Goal: Transaction & Acquisition: Book appointment/travel/reservation

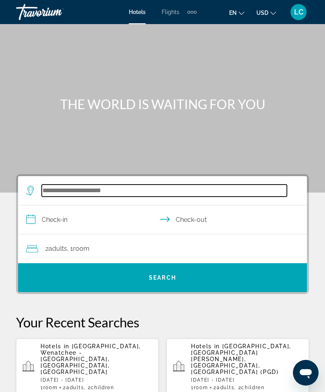
click at [206, 193] on input "Search hotel destination" at bounding box center [164, 191] width 245 height 12
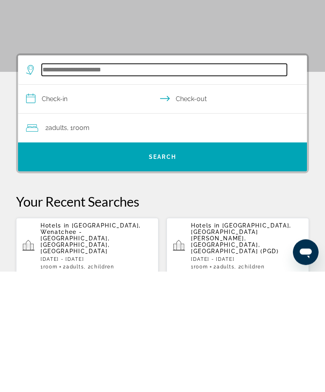
scroll to position [20, 0]
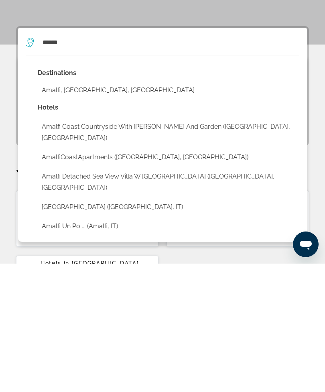
click at [110, 211] on button "Amalfi, [GEOGRAPHIC_DATA], [GEOGRAPHIC_DATA]" at bounding box center [168, 218] width 261 height 15
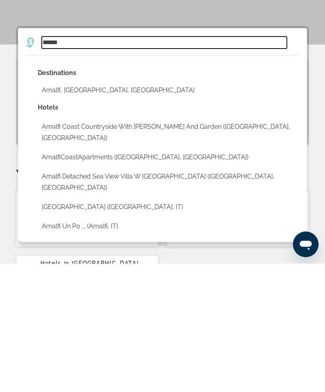
type input "**********"
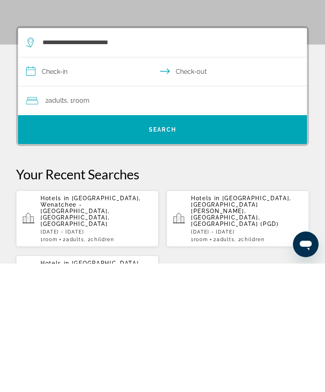
click at [103, 186] on input "**********" at bounding box center [164, 201] width 292 height 31
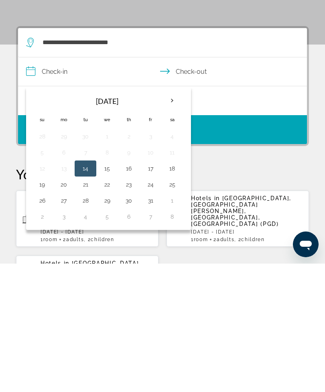
scroll to position [148, 0]
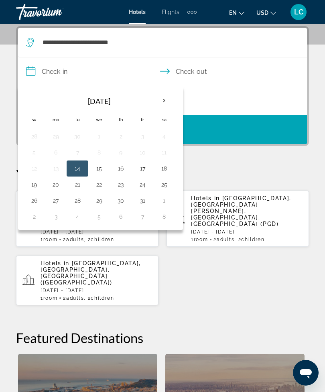
click at [163, 104] on th "Next month" at bounding box center [164, 101] width 22 height 18
click at [167, 98] on th "Next month" at bounding box center [164, 101] width 22 height 18
click at [166, 98] on th "Next month" at bounding box center [164, 101] width 22 height 18
click at [171, 96] on th "Next month" at bounding box center [164, 101] width 22 height 18
click at [169, 98] on th "Next month" at bounding box center [164, 101] width 22 height 18
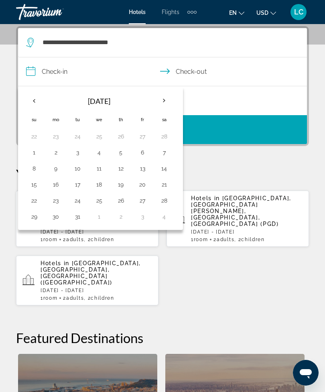
click at [103, 186] on button "18" at bounding box center [99, 184] width 13 height 11
click at [163, 188] on button "21" at bounding box center [164, 184] width 13 height 11
type input "**********"
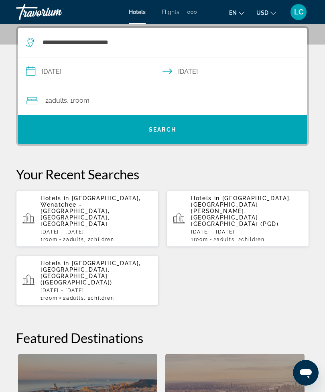
click at [131, 105] on div "2 Adult Adults , 1 Room rooms" at bounding box center [166, 100] width 281 height 11
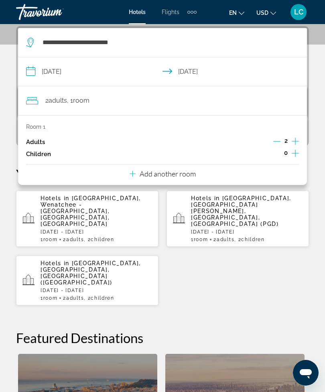
click at [296, 155] on icon "Increment children" at bounding box center [295, 154] width 7 height 10
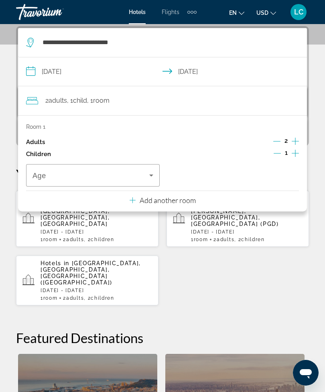
click at [298, 149] on icon "Increment children" at bounding box center [295, 154] width 7 height 10
click at [134, 178] on span "Travelers: 2 adults, 2 children" at bounding box center [91, 176] width 117 height 10
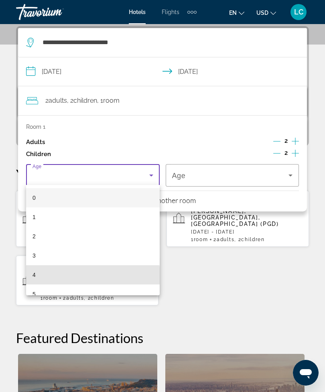
click at [65, 280] on mat-option "4" at bounding box center [93, 274] width 134 height 19
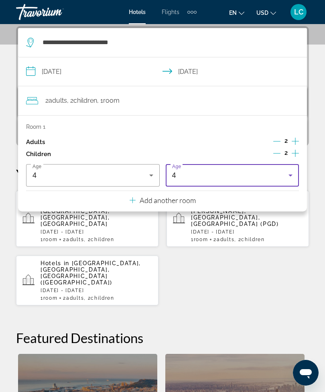
click at [234, 176] on div "4" at bounding box center [230, 176] width 117 height 10
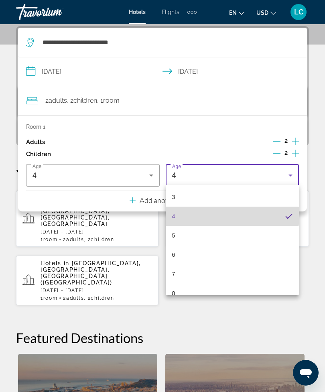
scroll to position [59, 0]
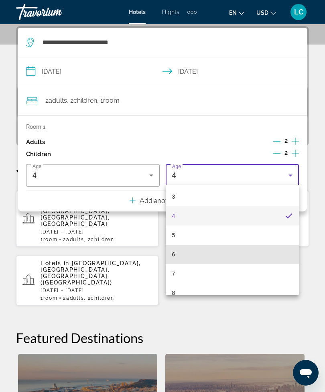
click at [192, 257] on mat-option "6" at bounding box center [233, 254] width 134 height 19
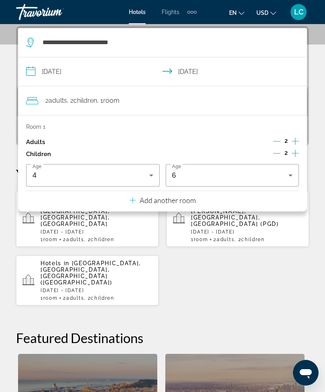
click at [318, 105] on div "**********" at bounding box center [162, 283] width 325 height 515
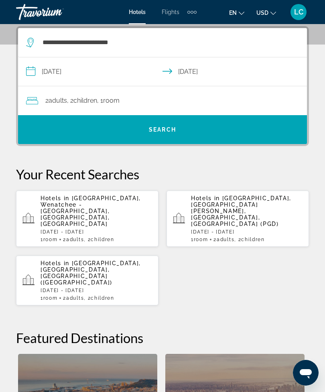
click at [291, 120] on span "Search" at bounding box center [162, 129] width 289 height 29
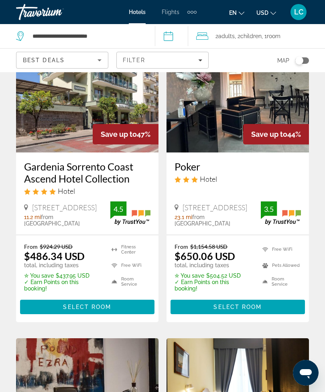
scroll to position [77, 0]
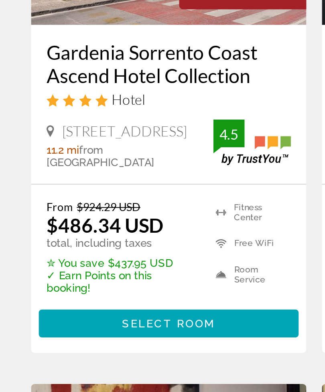
click at [118, 297] on span "Main content" at bounding box center [87, 306] width 135 height 19
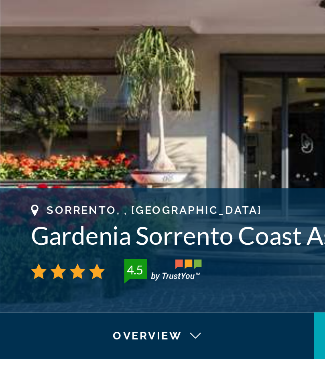
scroll to position [98, 0]
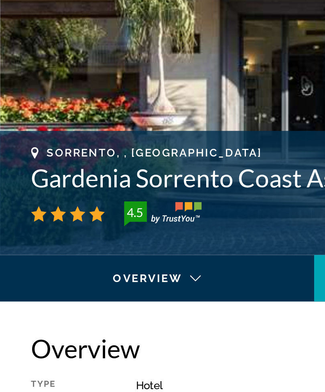
click at [134, 316] on div "Main content" at bounding box center [81, 327] width 150 height 22
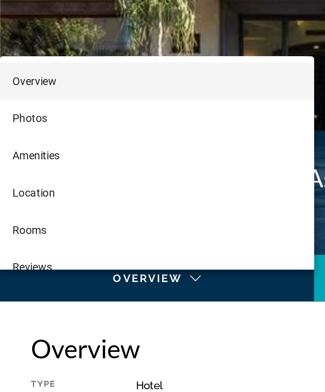
click at [131, 147] on div at bounding box center [162, 196] width 325 height 392
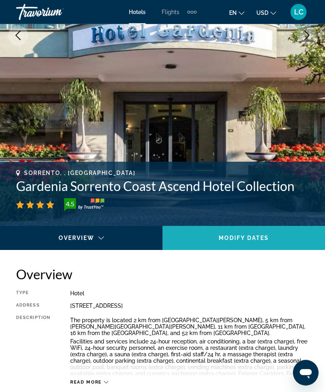
click at [274, 243] on span "Main content" at bounding box center [244, 238] width 163 height 19
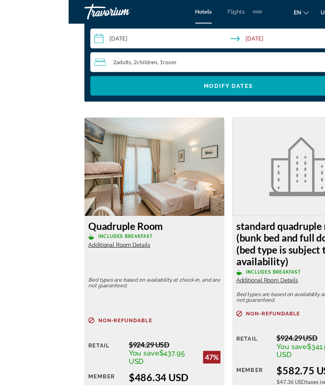
scroll to position [1315, 0]
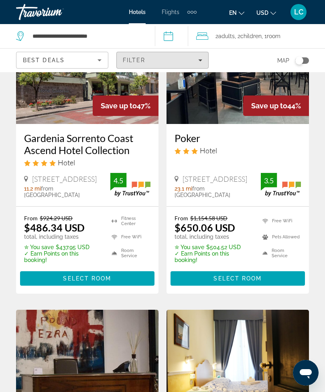
click at [193, 63] on span "Filters" at bounding box center [163, 60] width 92 height 19
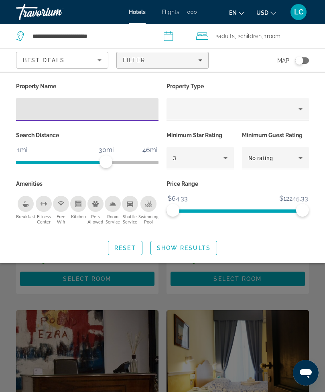
click at [223, 153] on icon "Hotel Filters" at bounding box center [226, 158] width 10 height 10
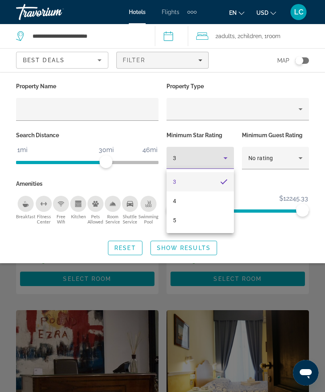
scroll to position [105, 0]
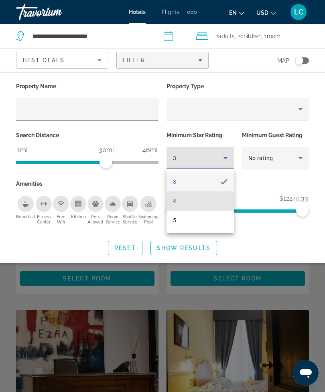
click at [204, 207] on mat-option "4" at bounding box center [200, 201] width 67 height 19
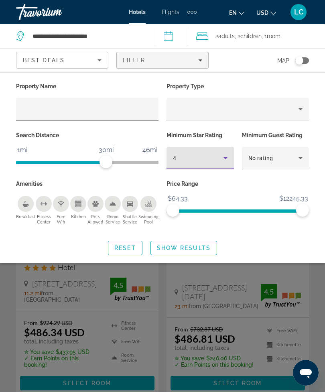
click at [204, 250] on span "Show Results" at bounding box center [184, 248] width 54 height 6
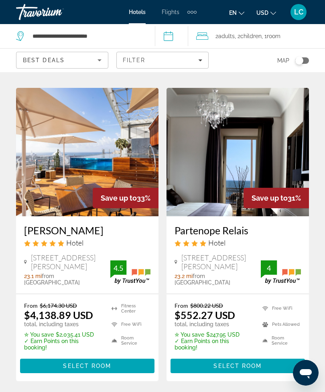
scroll to position [349, 0]
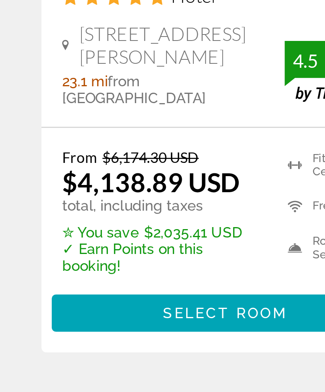
click at [97, 335] on span "Main content" at bounding box center [87, 344] width 135 height 19
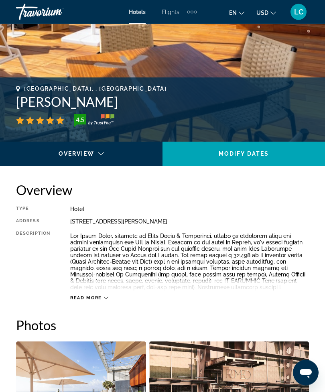
scroll to position [264, 0]
click at [264, 157] on span "Main content" at bounding box center [244, 153] width 163 height 19
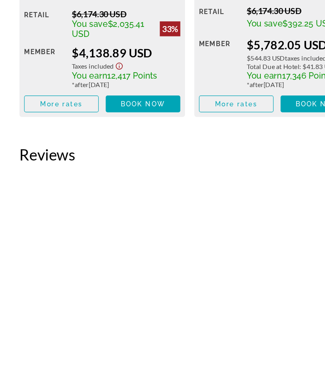
scroll to position [1596, 0]
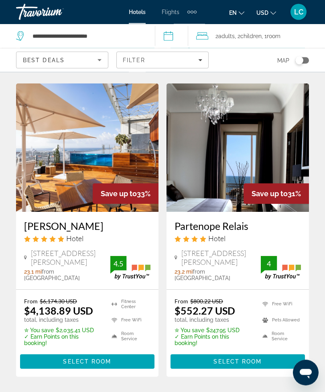
scroll to position [337, 0]
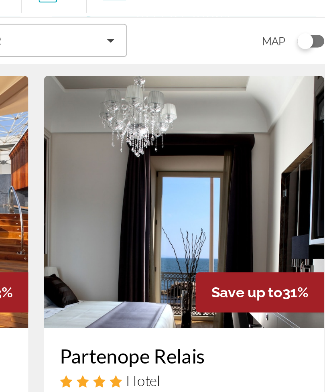
click at [167, 115] on img "Main content" at bounding box center [238, 142] width 143 height 129
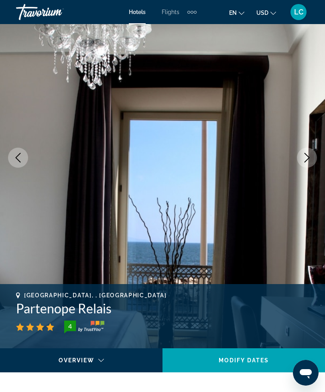
click at [288, 367] on span "Main content" at bounding box center [244, 360] width 163 height 19
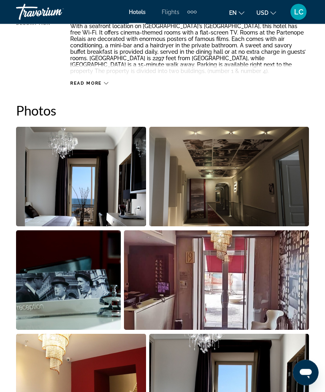
click at [120, 198] on img "Open full-screen image slider" at bounding box center [81, 177] width 130 height 100
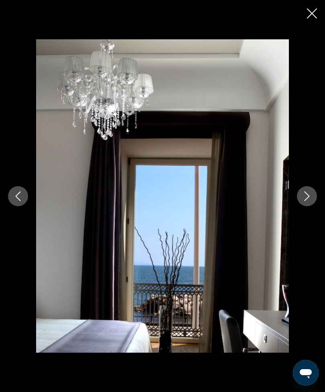
click at [305, 195] on icon "Next image" at bounding box center [307, 197] width 10 height 10
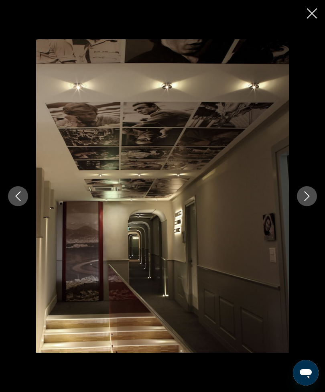
click at [310, 194] on icon "Next image" at bounding box center [307, 197] width 10 height 10
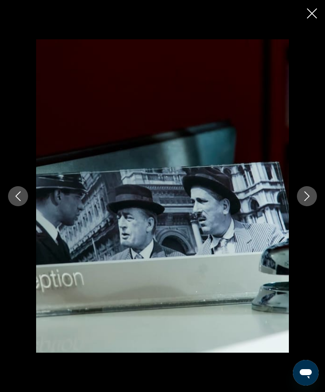
click at [313, 198] on button "Next image" at bounding box center [307, 196] width 20 height 20
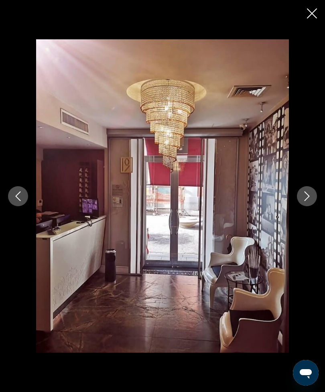
click at [308, 196] on icon "Next image" at bounding box center [307, 197] width 10 height 10
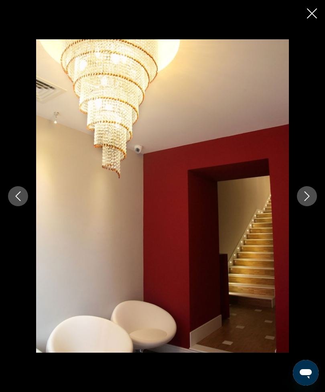
click at [311, 192] on icon "Next image" at bounding box center [307, 197] width 10 height 10
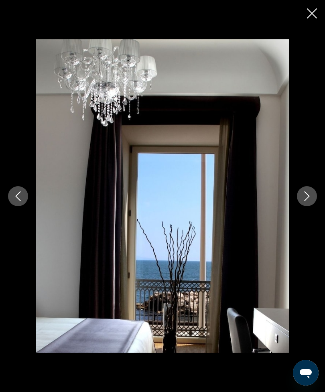
click at [303, 199] on icon "Next image" at bounding box center [307, 197] width 10 height 10
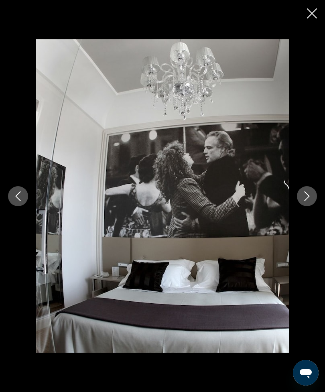
click at [304, 200] on icon "Next image" at bounding box center [307, 197] width 10 height 10
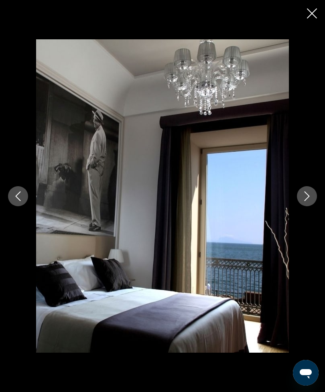
click at [310, 194] on icon "Next image" at bounding box center [307, 197] width 10 height 10
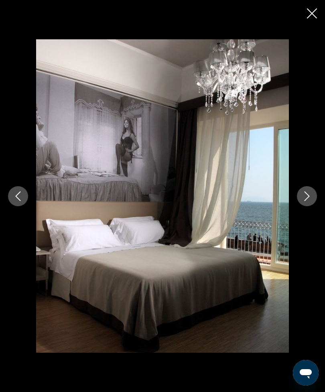
click at [306, 196] on icon "Next image" at bounding box center [307, 197] width 10 height 10
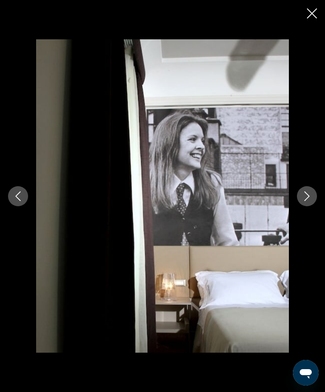
click at [306, 199] on icon "Next image" at bounding box center [307, 197] width 5 height 10
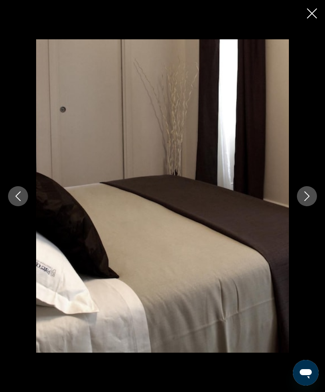
click at [309, 200] on icon "Next image" at bounding box center [307, 197] width 10 height 10
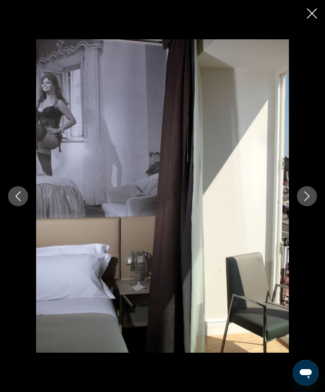
click at [310, 196] on icon "Next image" at bounding box center [307, 197] width 5 height 10
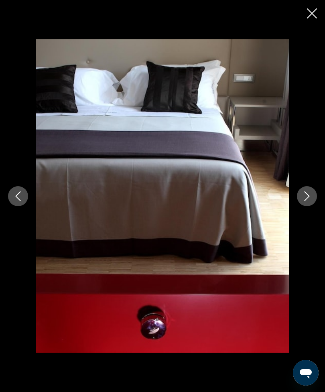
click at [310, 194] on icon "Next image" at bounding box center [307, 197] width 10 height 10
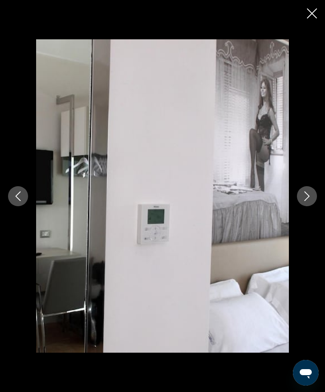
click at [307, 196] on icon "Next image" at bounding box center [307, 197] width 10 height 10
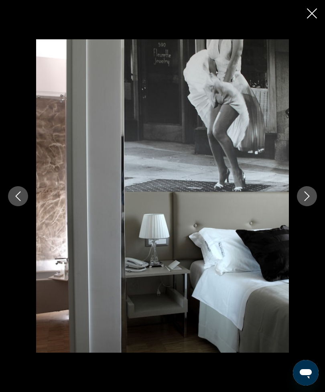
click at [307, 196] on icon "Next image" at bounding box center [307, 197] width 10 height 10
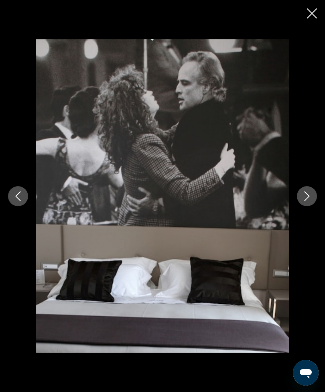
click at [312, 194] on icon "Next image" at bounding box center [307, 197] width 10 height 10
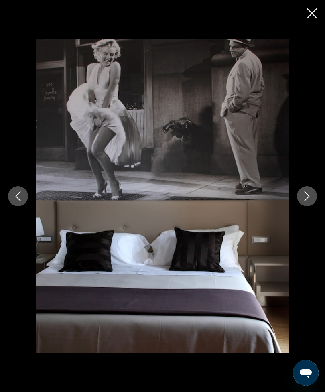
click at [298, 196] on button "Next image" at bounding box center [307, 196] width 20 height 20
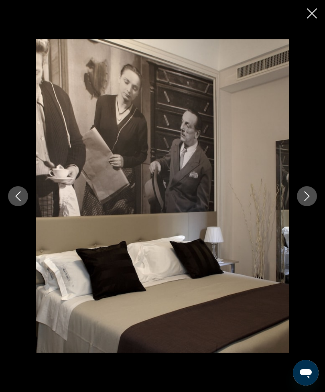
click at [312, 197] on icon "Next image" at bounding box center [307, 197] width 10 height 10
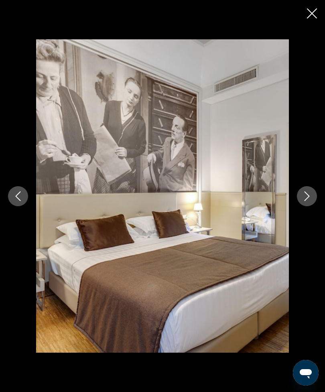
click at [306, 194] on icon "Next image" at bounding box center [307, 197] width 5 height 10
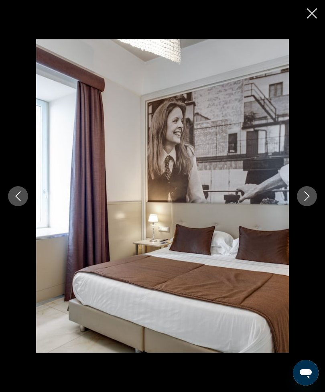
click at [309, 195] on icon "Next image" at bounding box center [307, 197] width 10 height 10
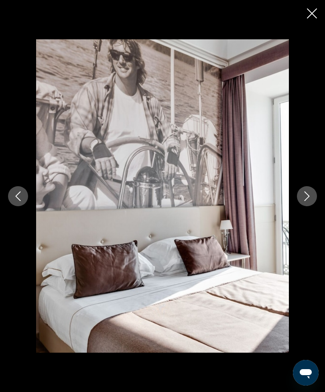
click at [309, 18] on icon "Close slideshow" at bounding box center [312, 13] width 10 height 10
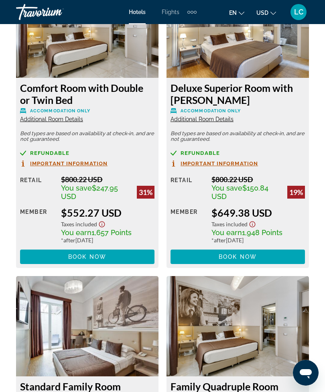
scroll to position [1537, 0]
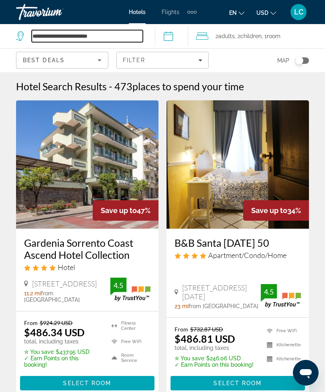
click at [123, 36] on input "**********" at bounding box center [87, 36] width 111 height 12
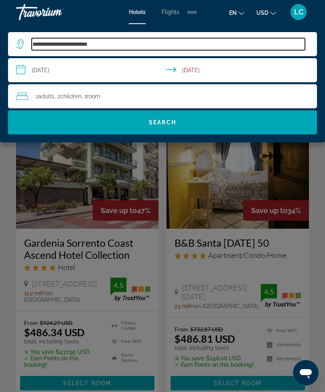
click at [124, 49] on input "**********" at bounding box center [169, 44] width 274 height 12
click at [128, 45] on input "**********" at bounding box center [169, 44] width 274 height 12
click at [129, 40] on input "**********" at bounding box center [169, 44] width 274 height 12
click at [130, 43] on input "**********" at bounding box center [169, 44] width 274 height 12
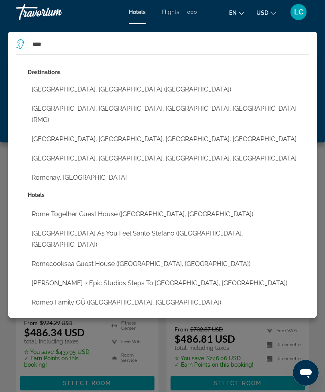
click at [80, 88] on button "[GEOGRAPHIC_DATA], [GEOGRAPHIC_DATA] ([GEOGRAPHIC_DATA])" at bounding box center [169, 89] width 282 height 15
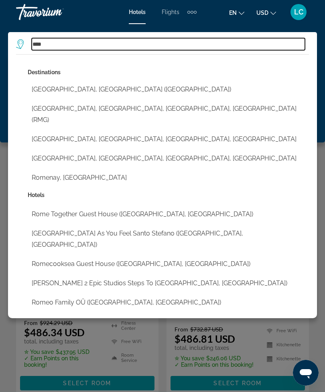
type input "**********"
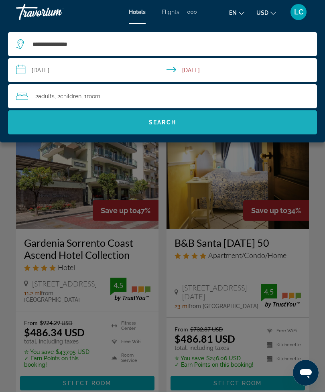
click at [225, 131] on span "Search" at bounding box center [162, 122] width 309 height 19
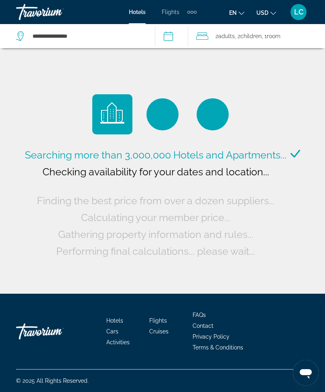
click at [107, 370] on div "Hotels Flights Cars Cruises Activities FAQs Contact Privacy Policy Terms & Cond…" at bounding box center [162, 332] width 293 height 76
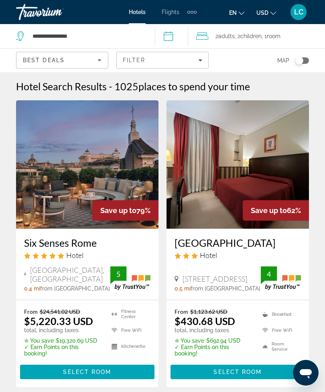
click at [176, 35] on input "**********" at bounding box center [173, 37] width 37 height 27
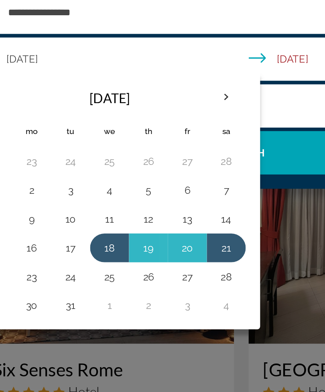
click at [180, 91] on div "2 Adult Adults , 2 Child Children , 1 Room rooms" at bounding box center [166, 96] width 301 height 11
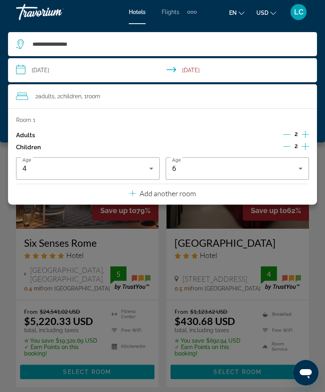
click at [216, 262] on div "Main content" at bounding box center [162, 196] width 325 height 392
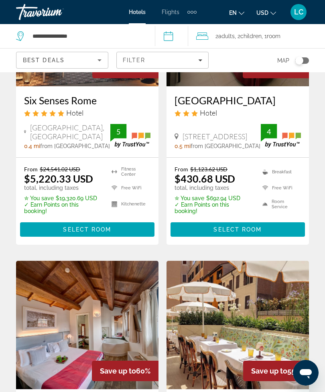
scroll to position [142, 0]
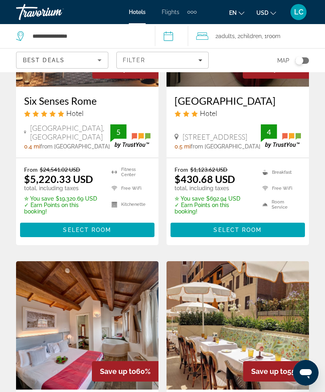
click at [213, 371] on img "Main content" at bounding box center [238, 325] width 143 height 129
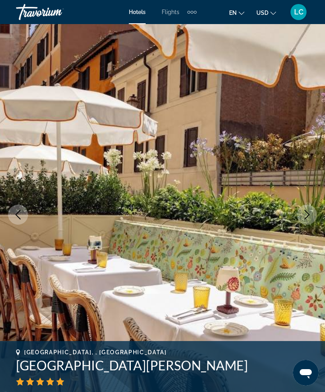
click at [274, 2] on div "Hotels Flights Cars Cruises Activities Hotels Flights Cars Cruises Activities e…" at bounding box center [162, 12] width 325 height 21
